Goal: Check status: Check status

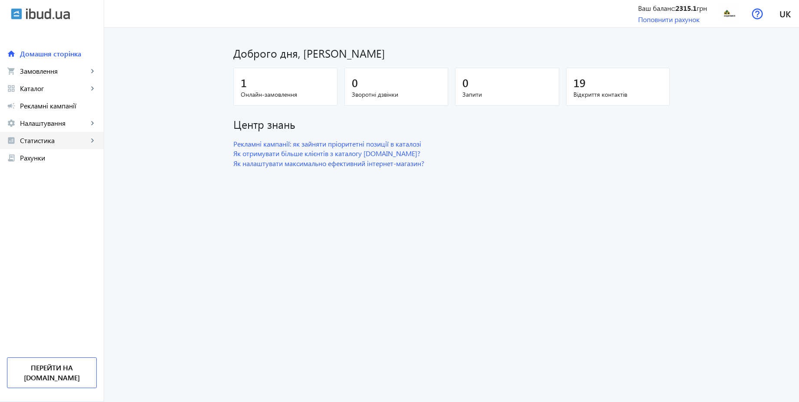
click at [52, 141] on span "Статистика" at bounding box center [54, 140] width 68 height 9
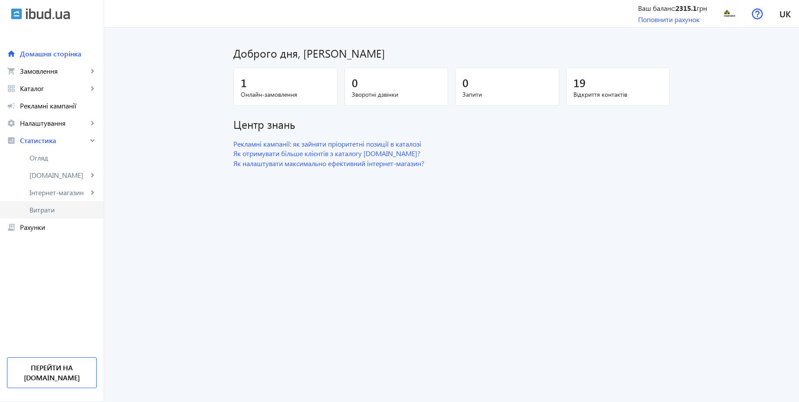
click at [46, 207] on span "Витрати" at bounding box center [63, 210] width 67 height 9
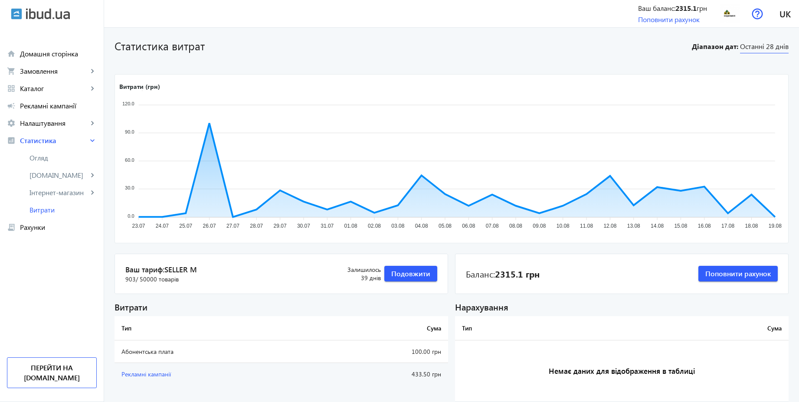
click at [781, 46] on span "Останні 28 днів" at bounding box center [764, 48] width 49 height 12
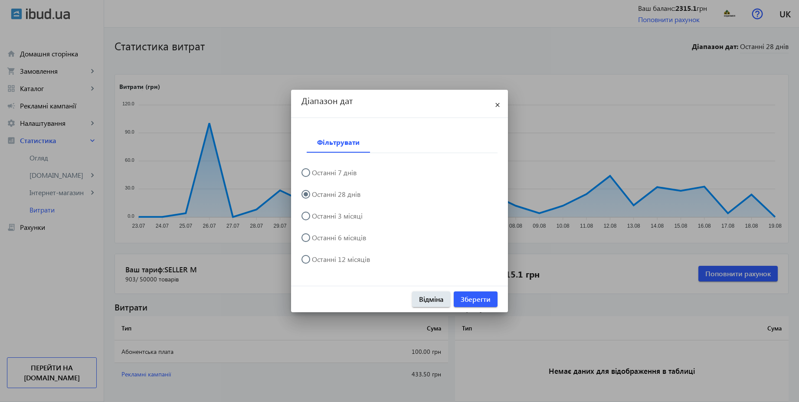
click at [354, 238] on label "Останні 6 місяців" at bounding box center [338, 237] width 56 height 7
click at [319, 238] on input "Останні 6 місяців" at bounding box center [310, 241] width 17 height 17
radio input "true"
click at [479, 297] on span "Зберегти" at bounding box center [476, 300] width 30 height 10
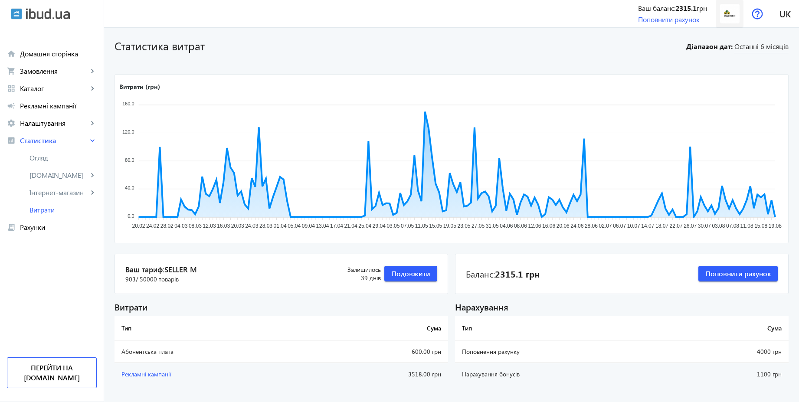
click at [730, 16] on img at bounding box center [730, 14] width 20 height 20
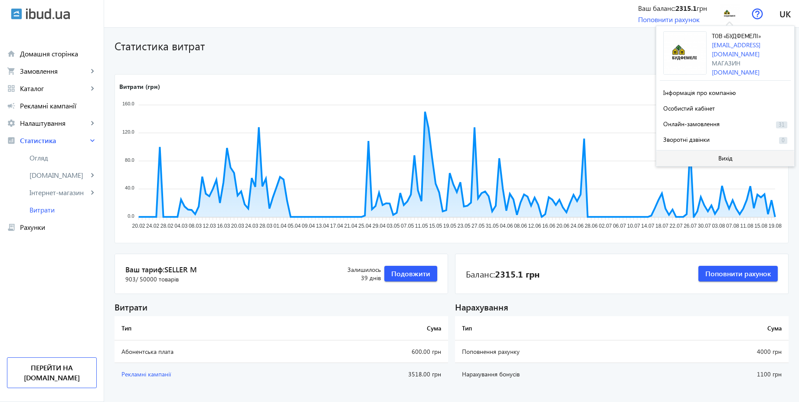
click at [713, 158] on span at bounding box center [726, 158] width 138 height 21
